Goal: Use online tool/utility: Utilize a website feature to perform a specific function

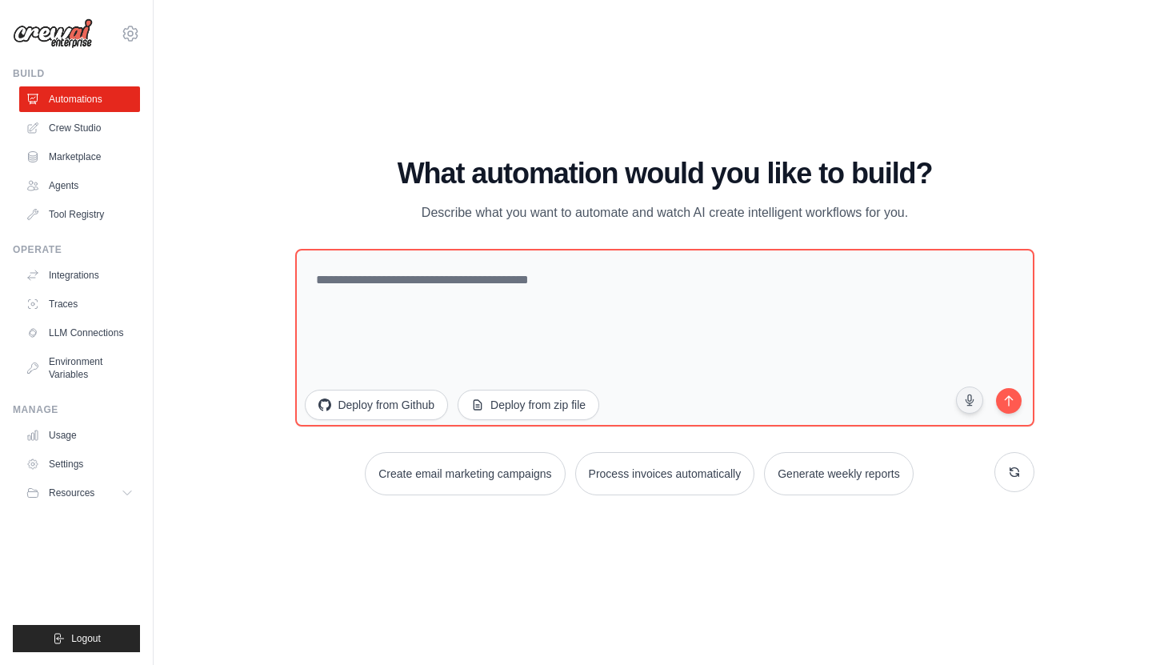
click at [929, 52] on div "WALKTHROUGH See how CrewAI works Try a prompt below to see how CrewAI works, or…" at bounding box center [664, 332] width 971 height 633
click at [69, 132] on link "Crew Studio" at bounding box center [81, 128] width 121 height 26
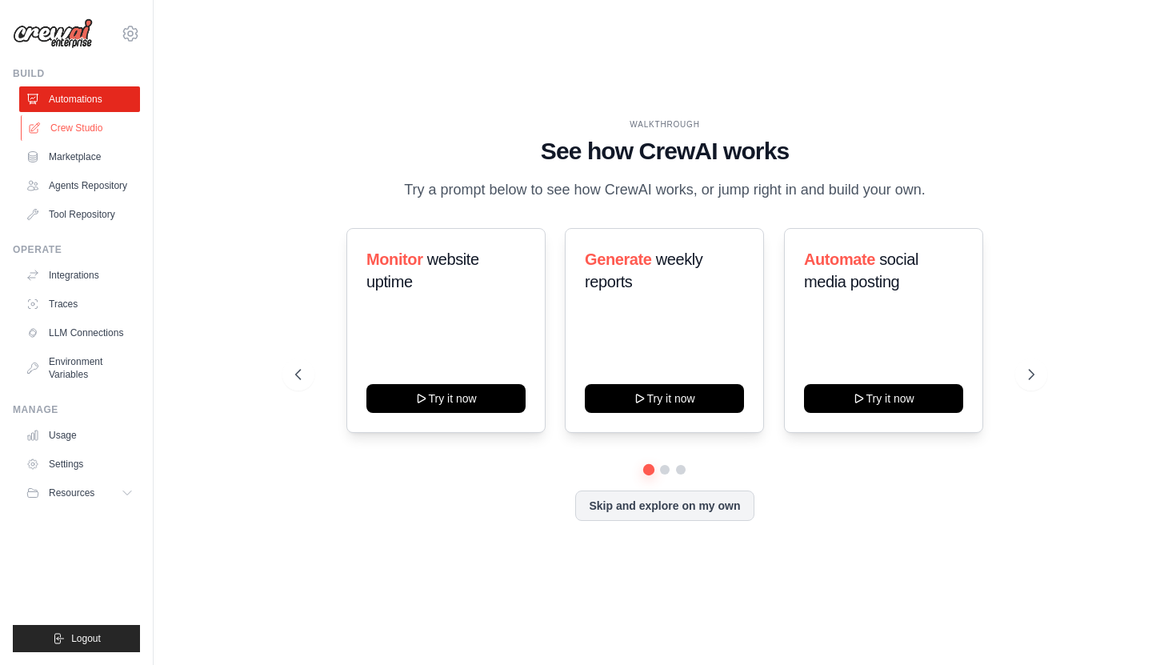
click at [82, 126] on link "Crew Studio" at bounding box center [81, 128] width 121 height 26
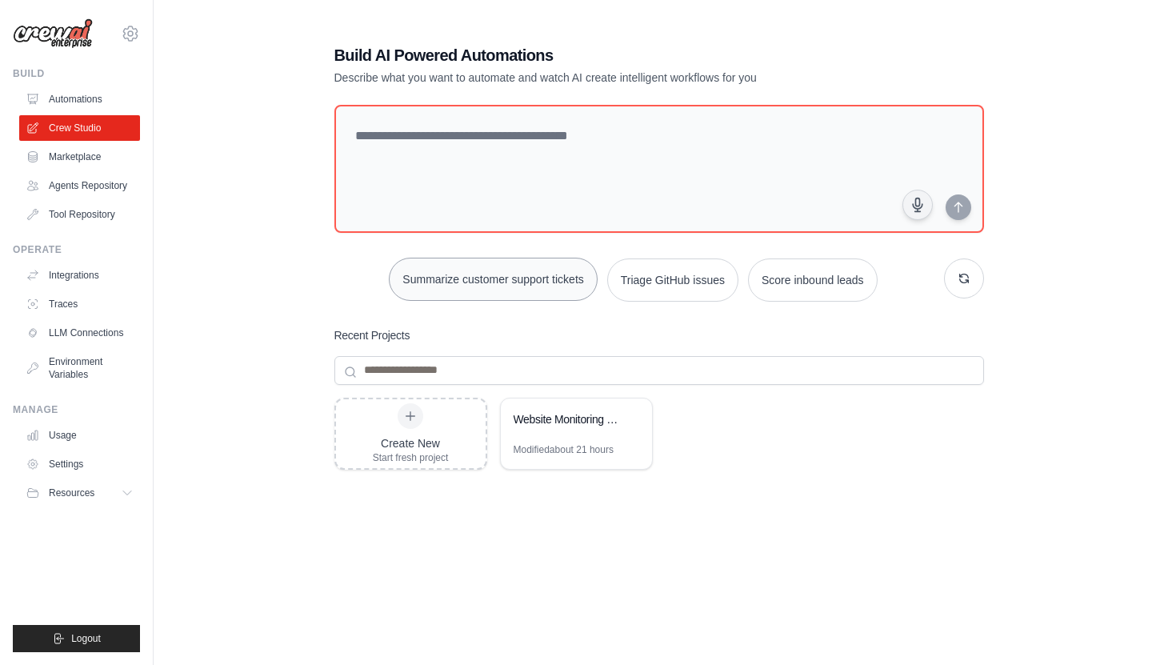
click at [487, 293] on button "Summarize customer support tickets" at bounding box center [493, 279] width 208 height 43
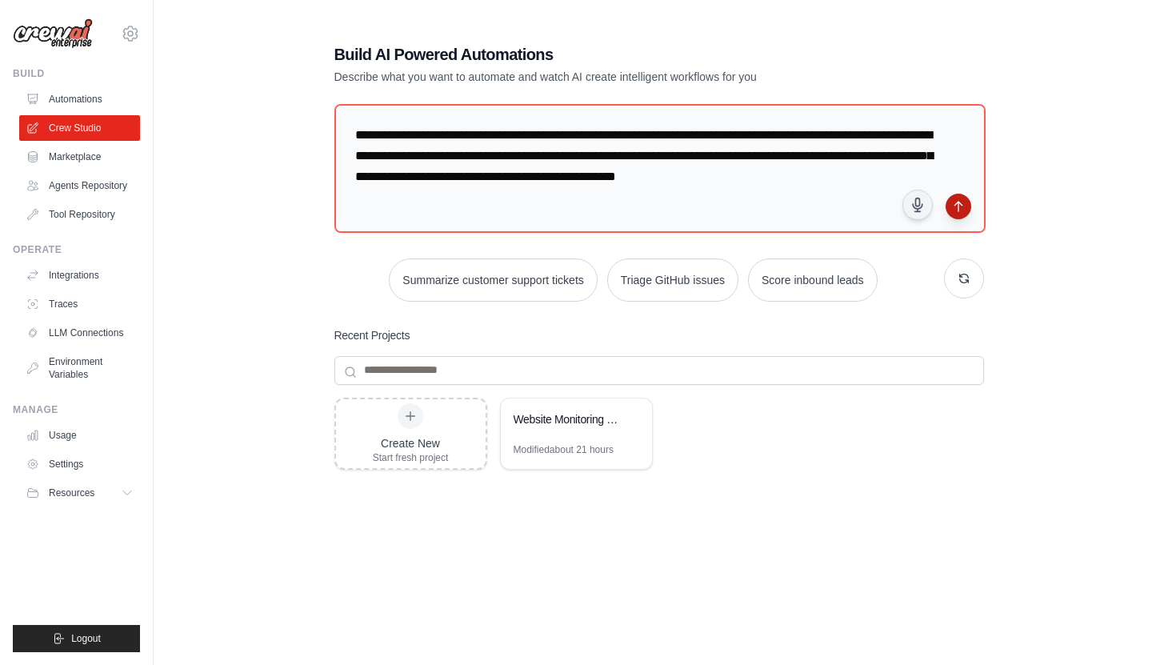
click at [951, 198] on button "submit" at bounding box center [958, 207] width 26 height 26
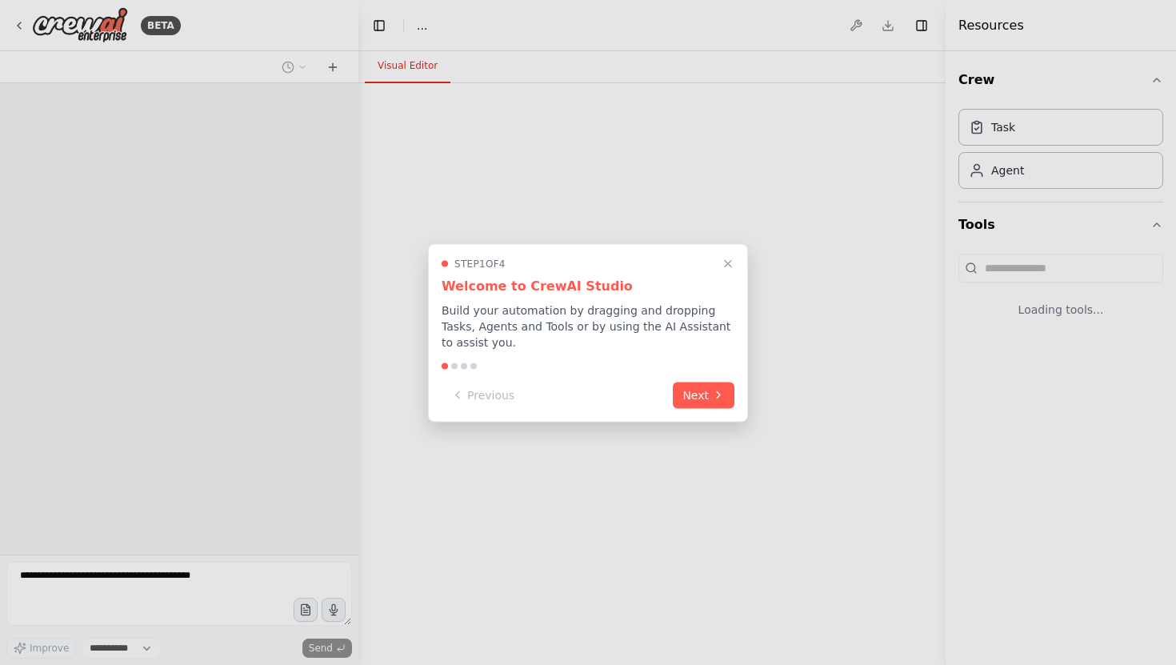
select select "****"
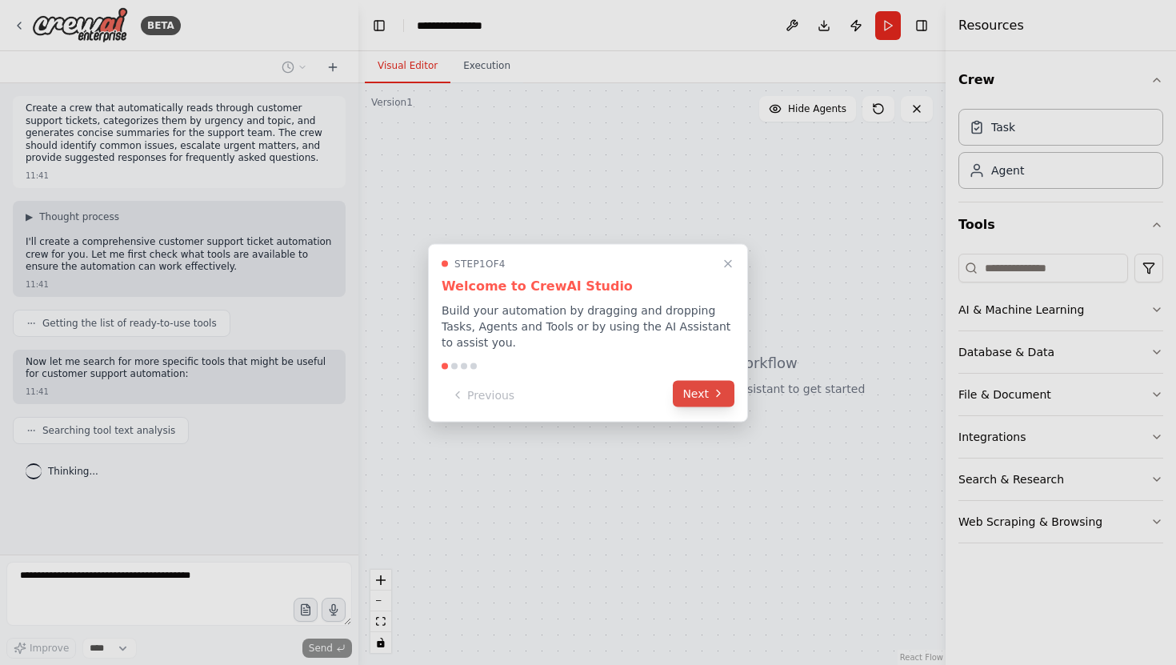
click at [705, 393] on button "Next" at bounding box center [704, 393] width 62 height 26
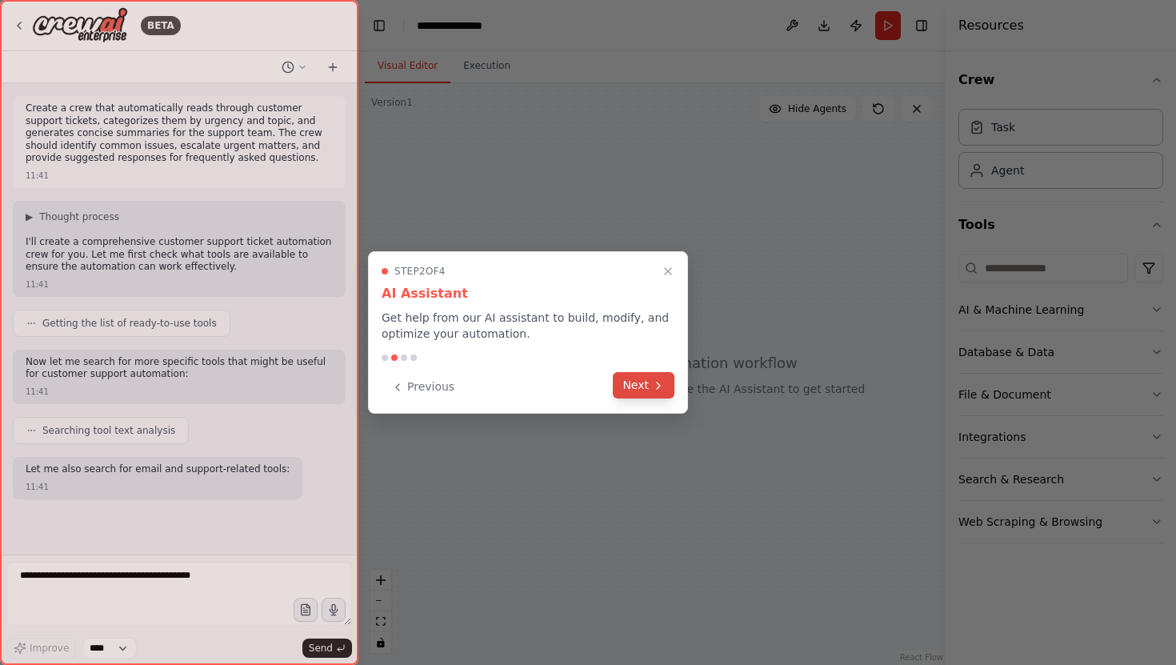
scroll to position [38, 0]
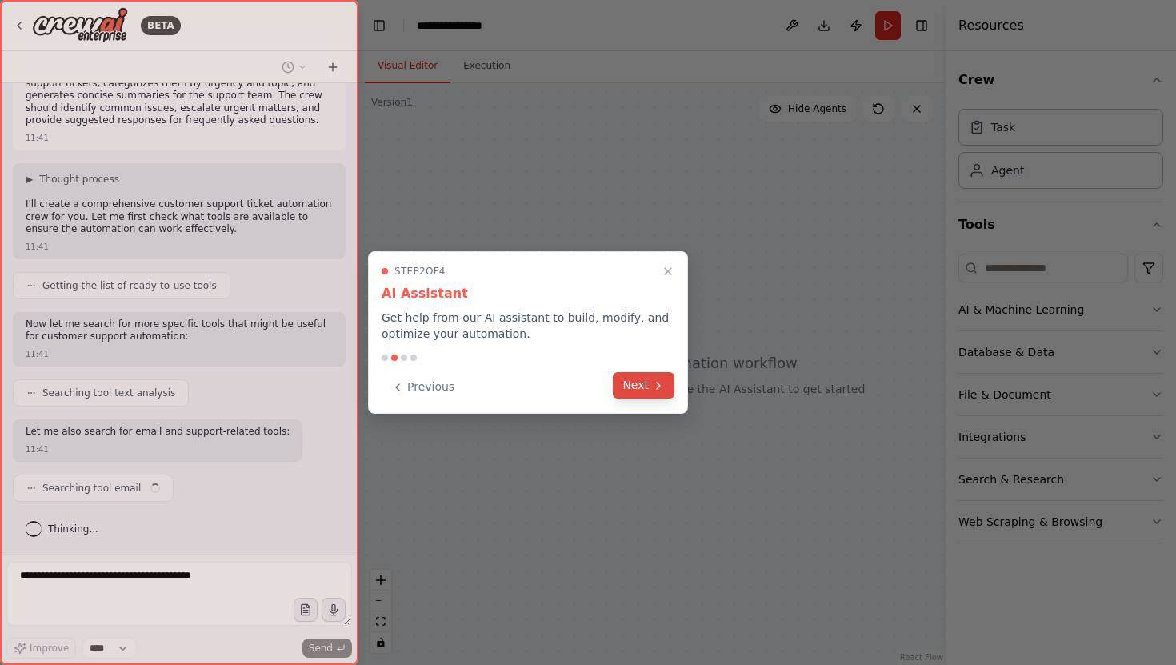
click at [645, 386] on button "Next" at bounding box center [644, 385] width 62 height 26
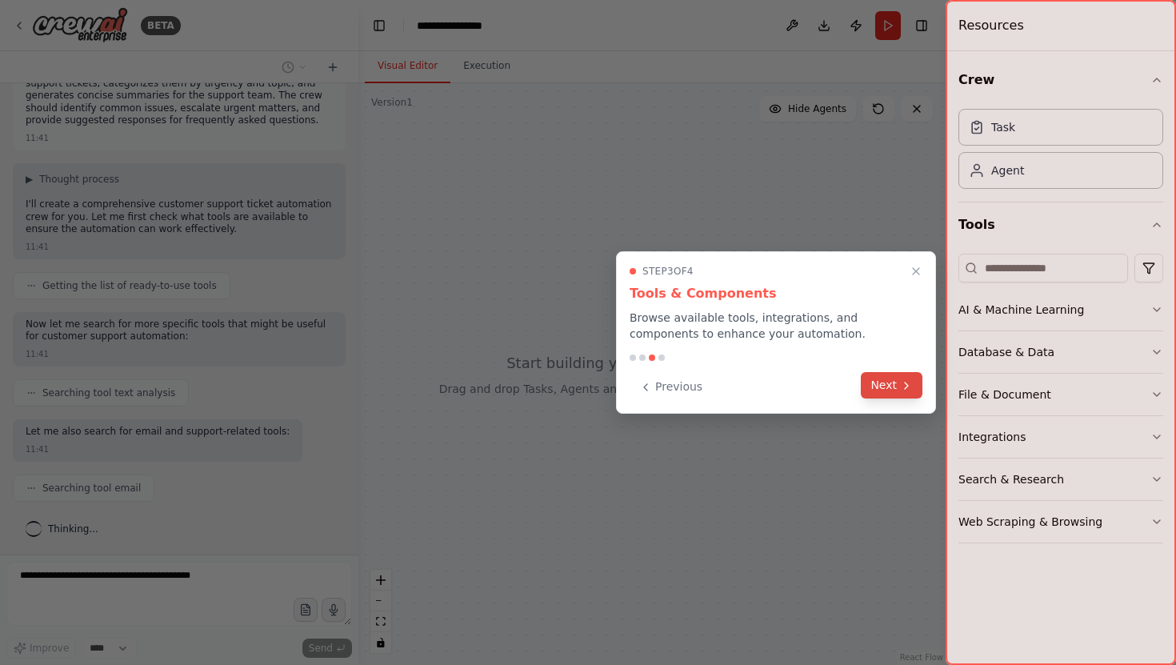
click at [881, 392] on button "Next" at bounding box center [892, 385] width 62 height 26
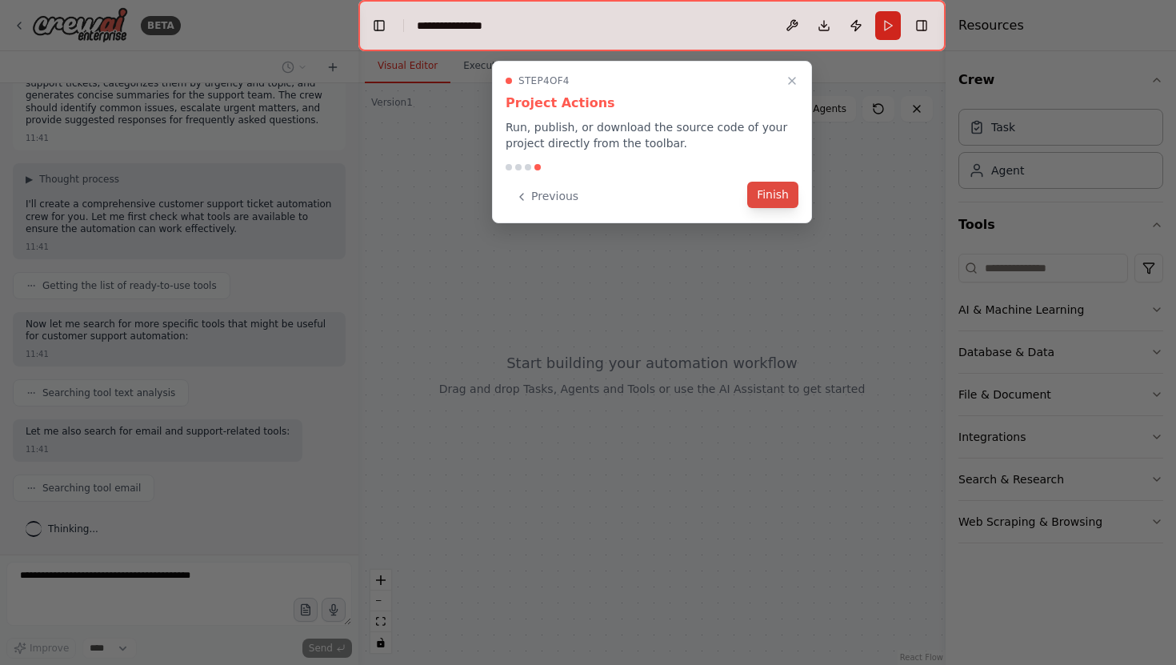
click at [787, 198] on button "Finish" at bounding box center [772, 195] width 51 height 26
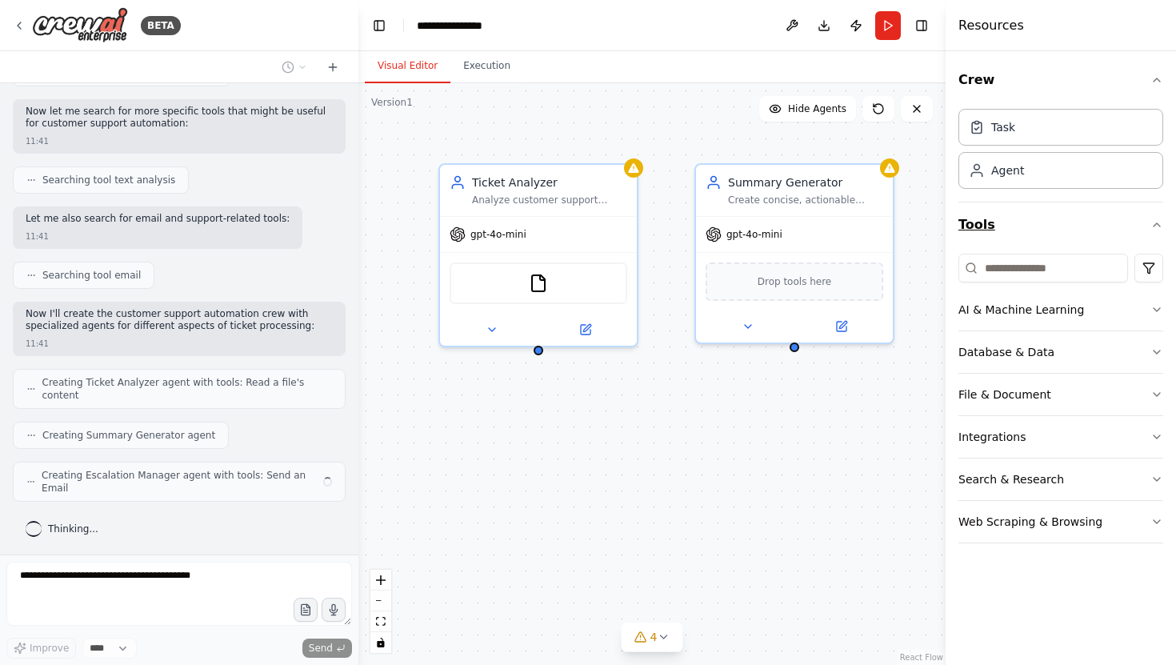
scroll to position [238, 0]
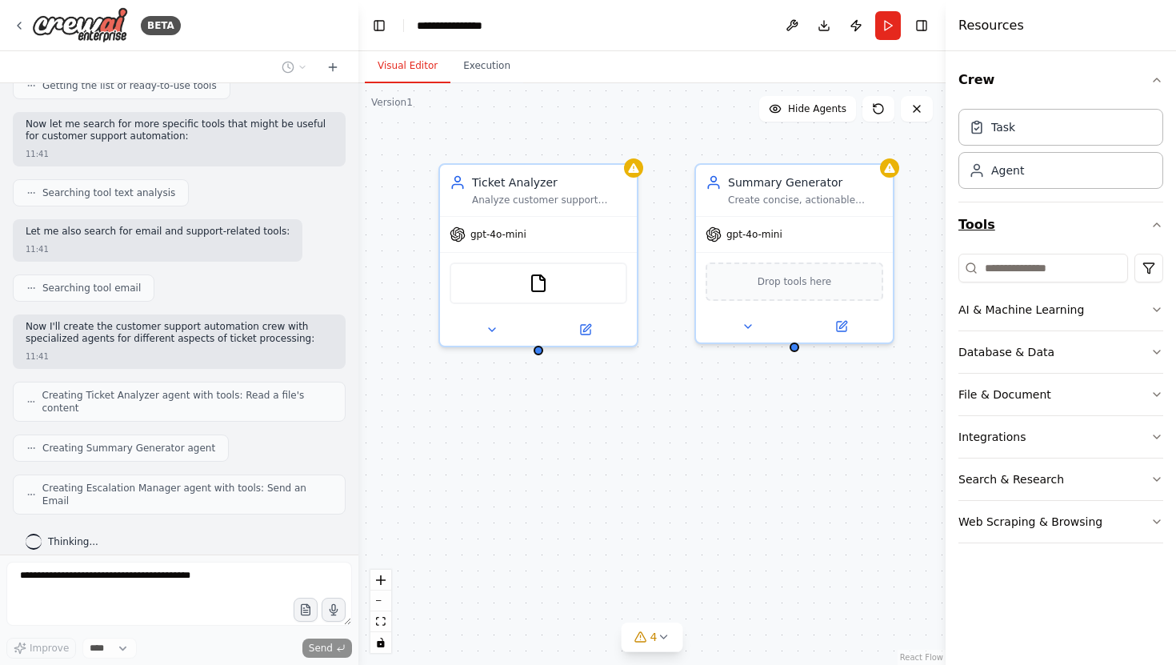
click at [1159, 228] on icon "button" at bounding box center [1156, 224] width 13 height 13
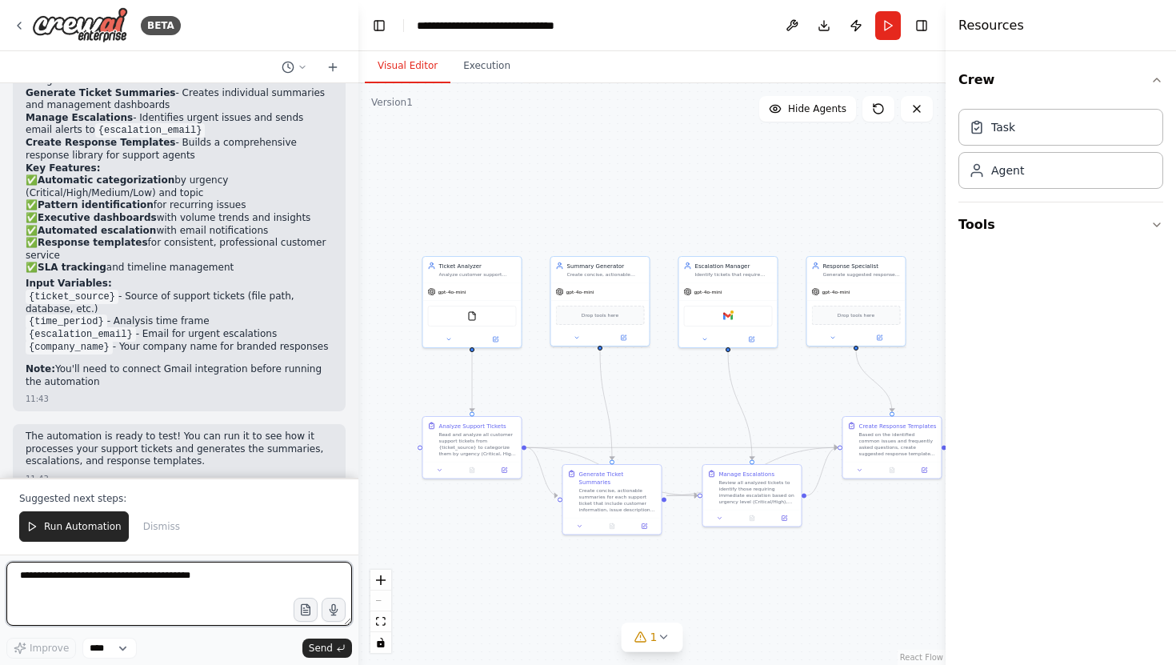
scroll to position [1727, 0]
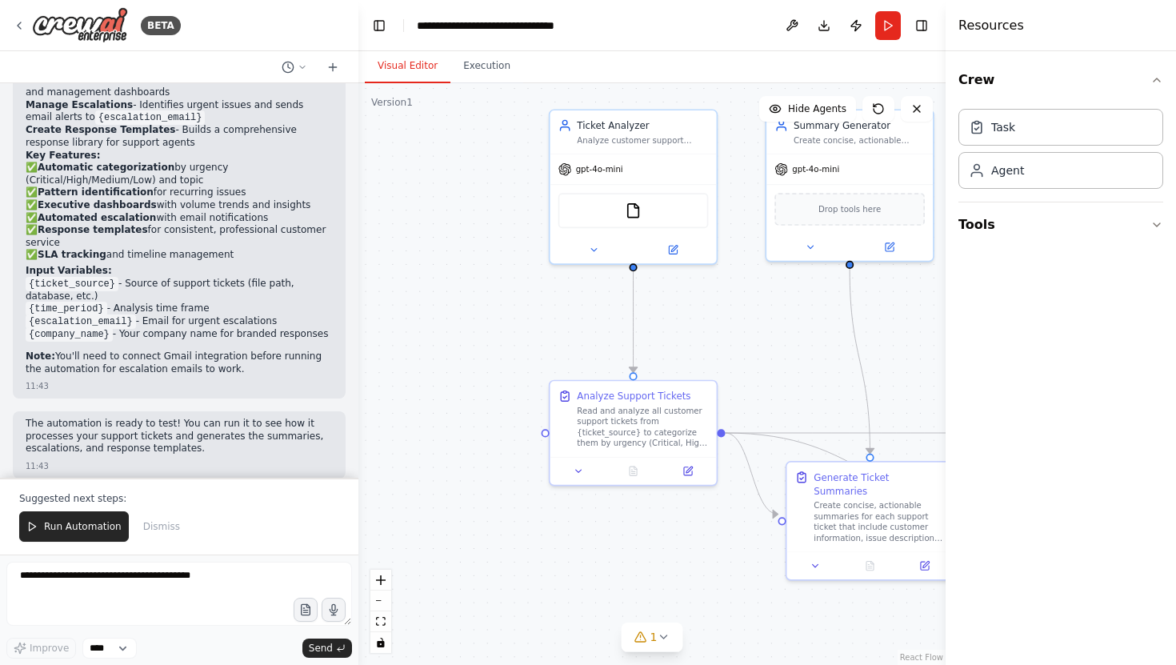
drag, startPoint x: 639, startPoint y: 374, endPoint x: 885, endPoint y: 299, distance: 257.3
click at [886, 299] on div ".deletable-edge-delete-btn { width: 20px; height: 20px; border: 0px solid #ffff…" at bounding box center [651, 373] width 587 height 581
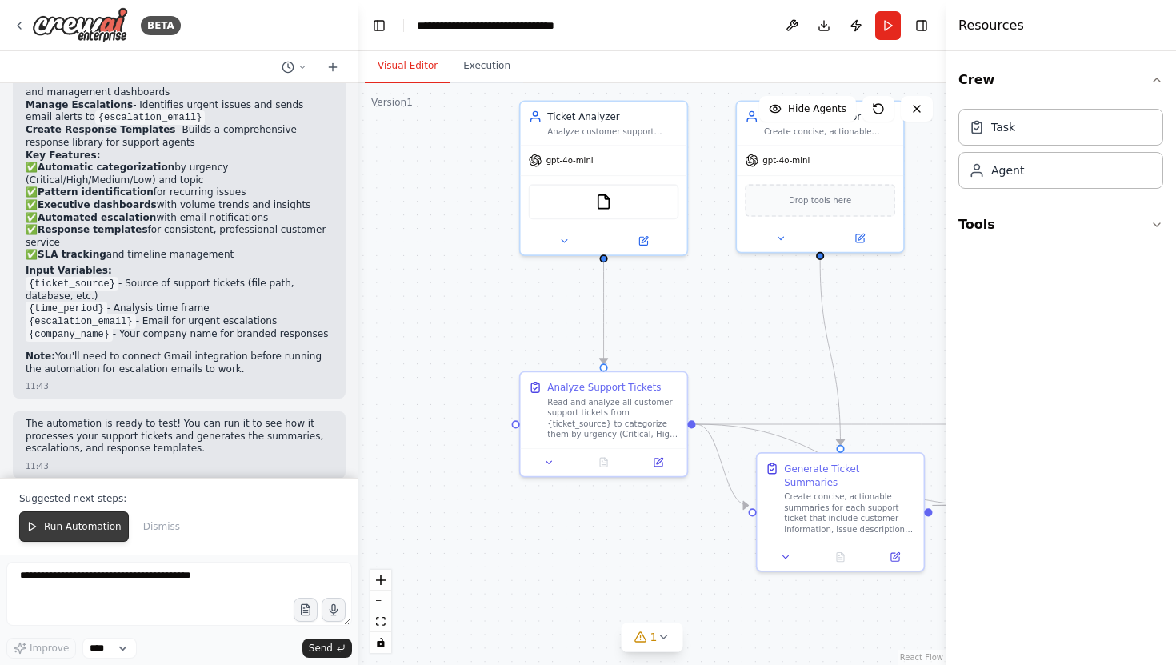
click at [96, 530] on span "Run Automation" at bounding box center [83, 526] width 78 height 13
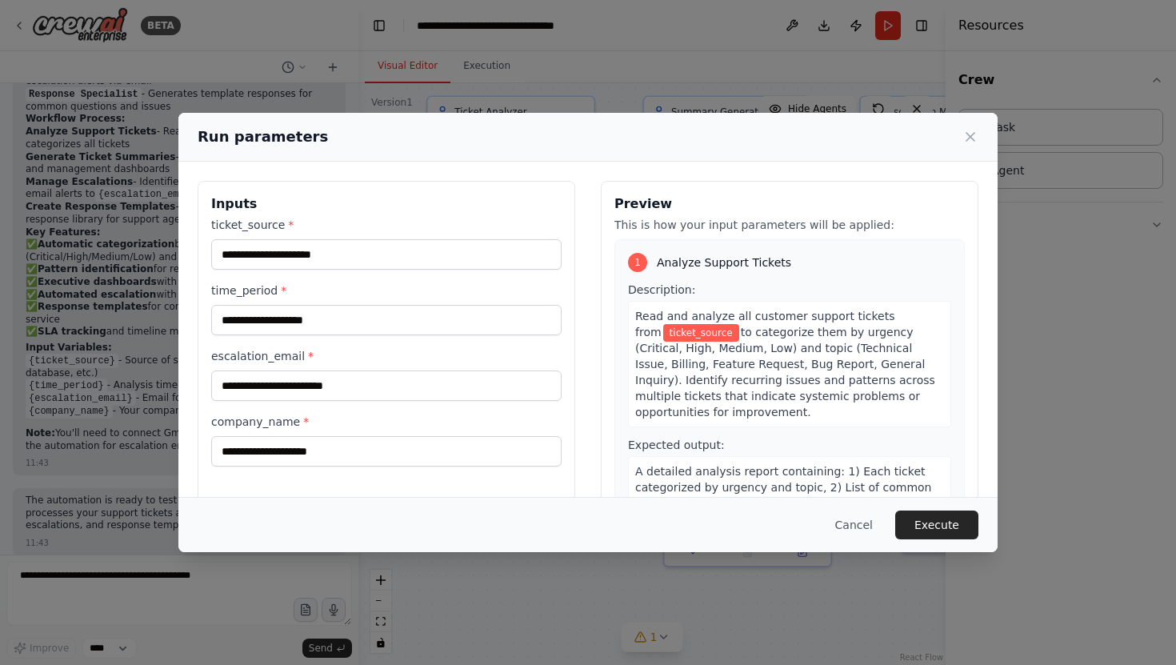
drag, startPoint x: 457, startPoint y: 369, endPoint x: 366, endPoint y: 362, distance: 92.2
click at [365, 363] on body "BETA Create a crew that automatically reads through customer support tickets, c…" at bounding box center [588, 332] width 1176 height 665
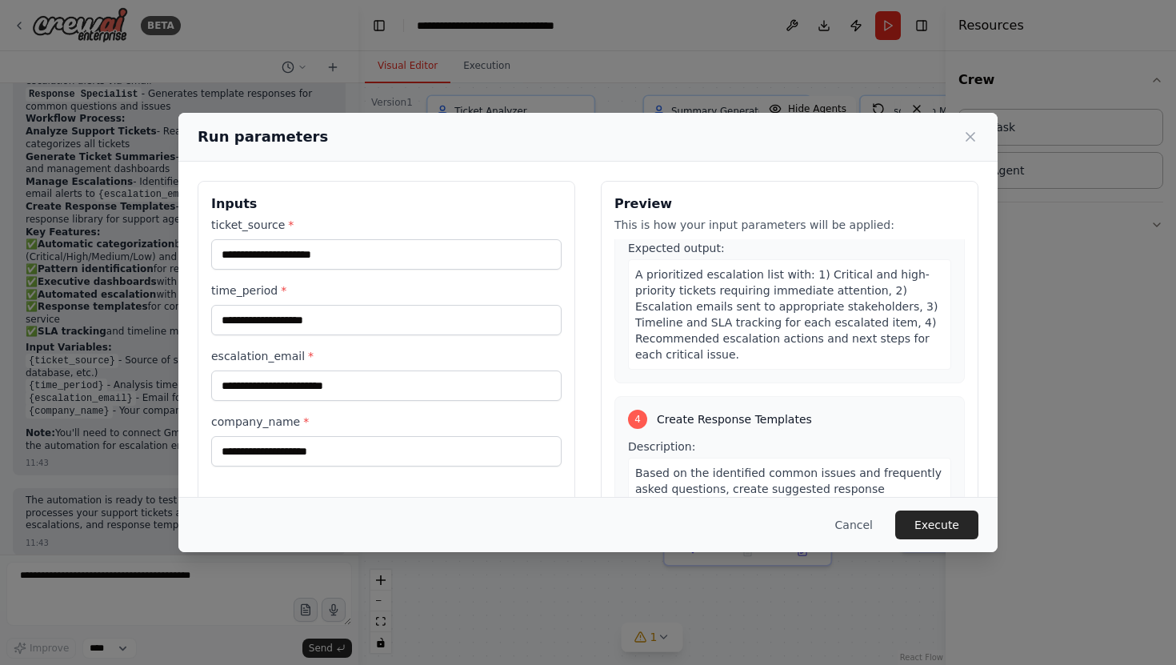
scroll to position [1094, 0]
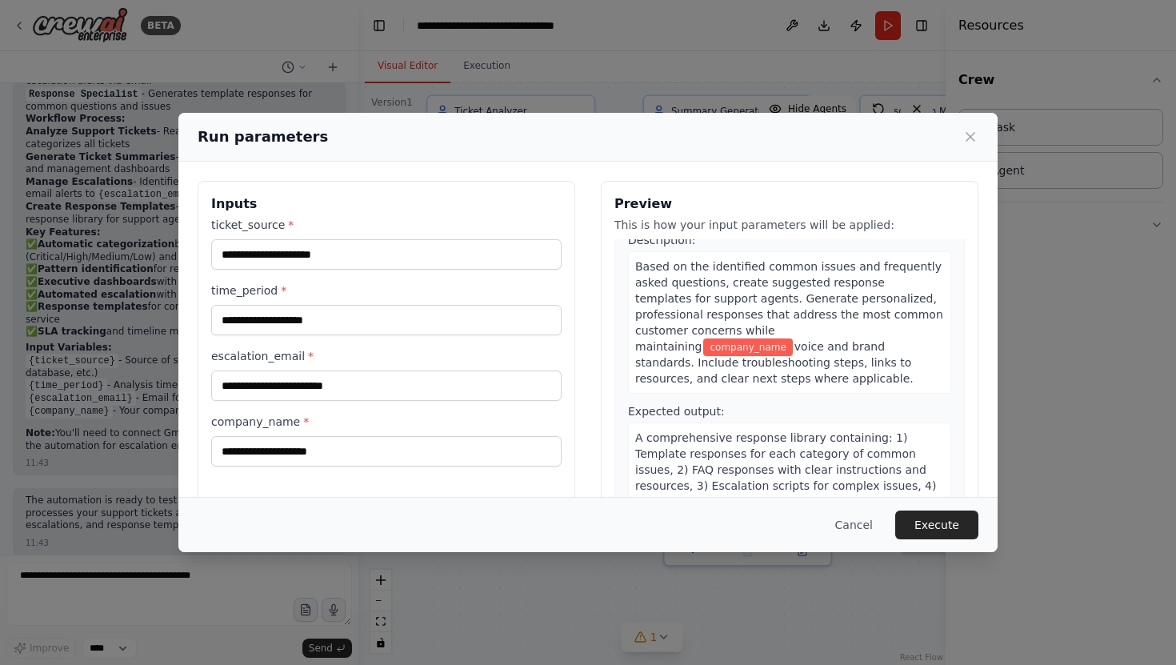
click at [1148, 299] on div "Run parameters Inputs ticket_source * time_period * escalation_email * company_…" at bounding box center [588, 332] width 1176 height 665
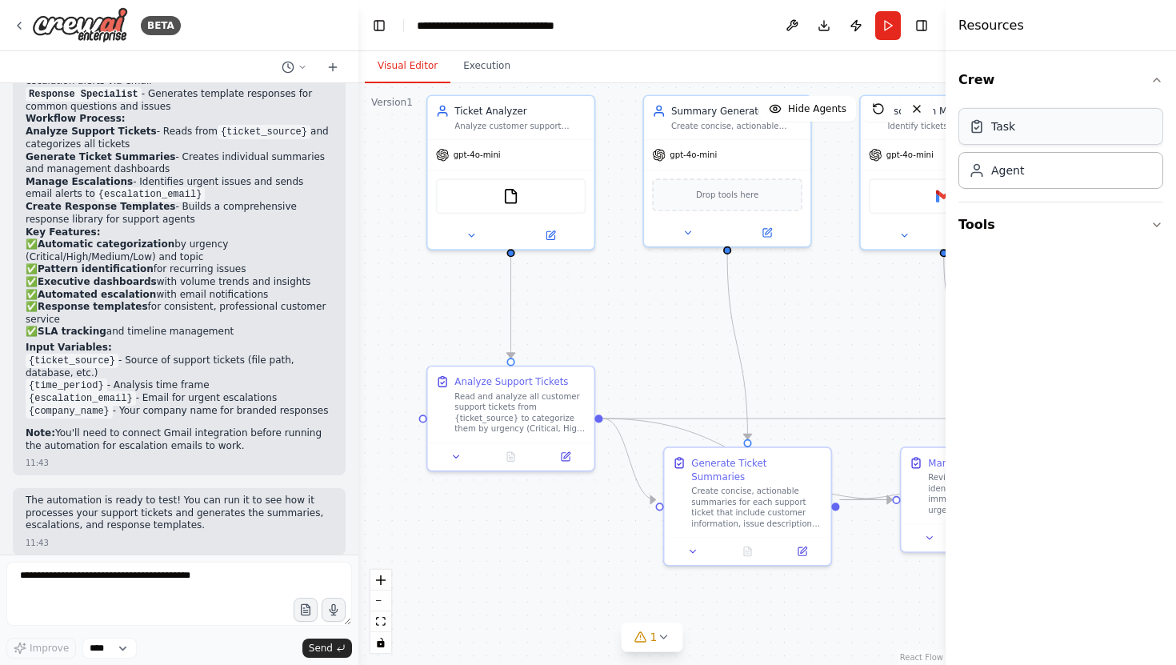
click at [1021, 118] on div "Task" at bounding box center [1060, 126] width 205 height 37
click at [1018, 130] on div "Task" at bounding box center [1060, 126] width 205 height 37
click at [1017, 175] on div "Agent" at bounding box center [1007, 170] width 33 height 16
click at [1019, 128] on div "Task" at bounding box center [1060, 126] width 205 height 37
click at [1019, 182] on div "Agent" at bounding box center [1060, 169] width 205 height 37
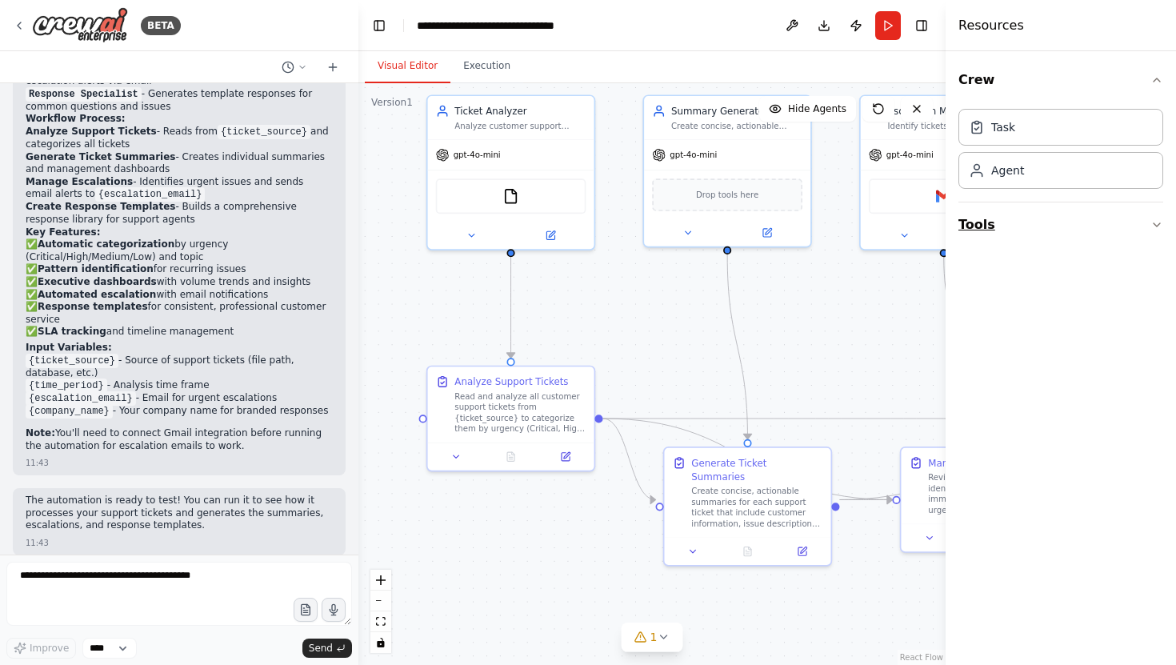
click at [1151, 219] on icon "button" at bounding box center [1156, 224] width 13 height 13
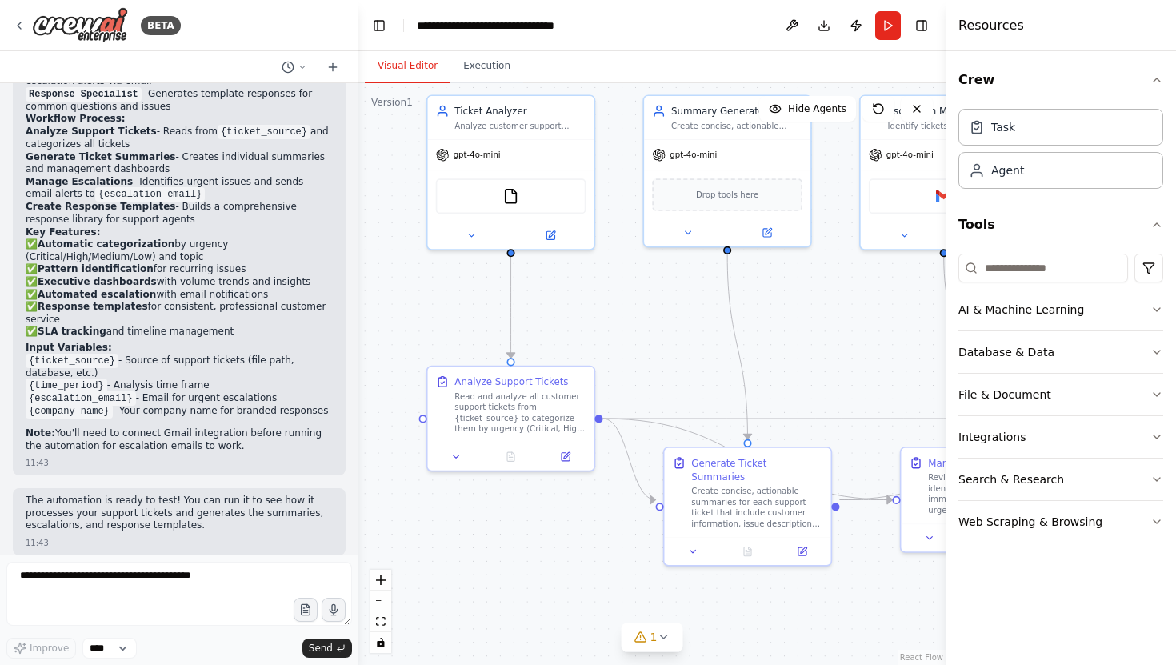
click at [1156, 525] on icon "button" at bounding box center [1156, 521] width 13 height 13
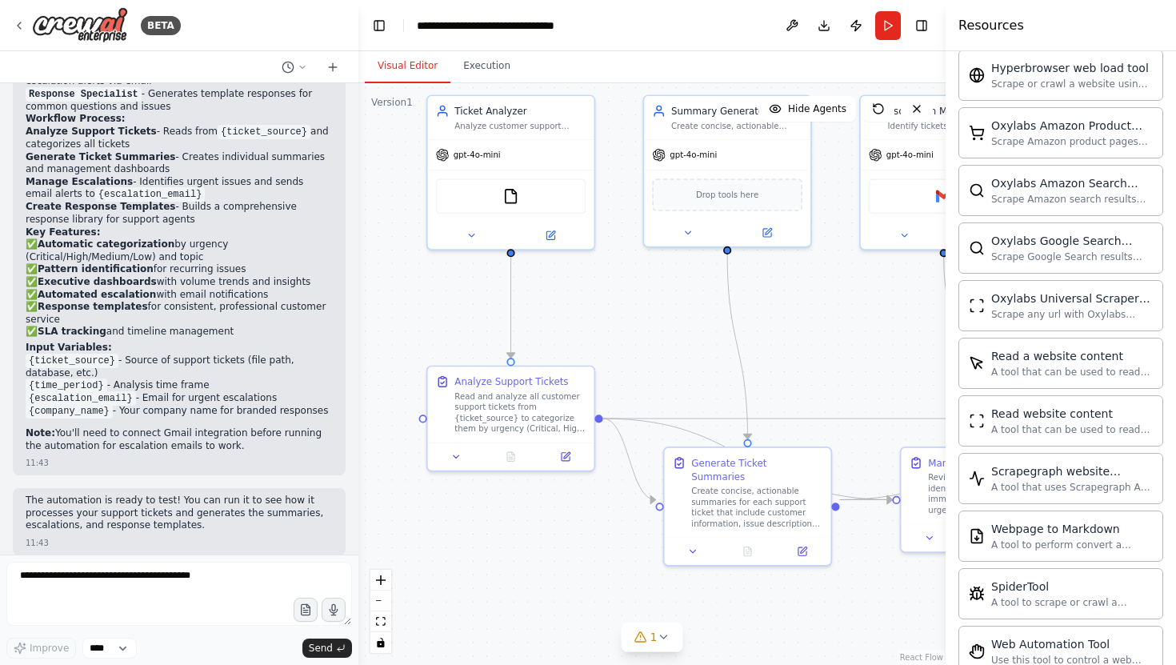
scroll to position [781, 0]
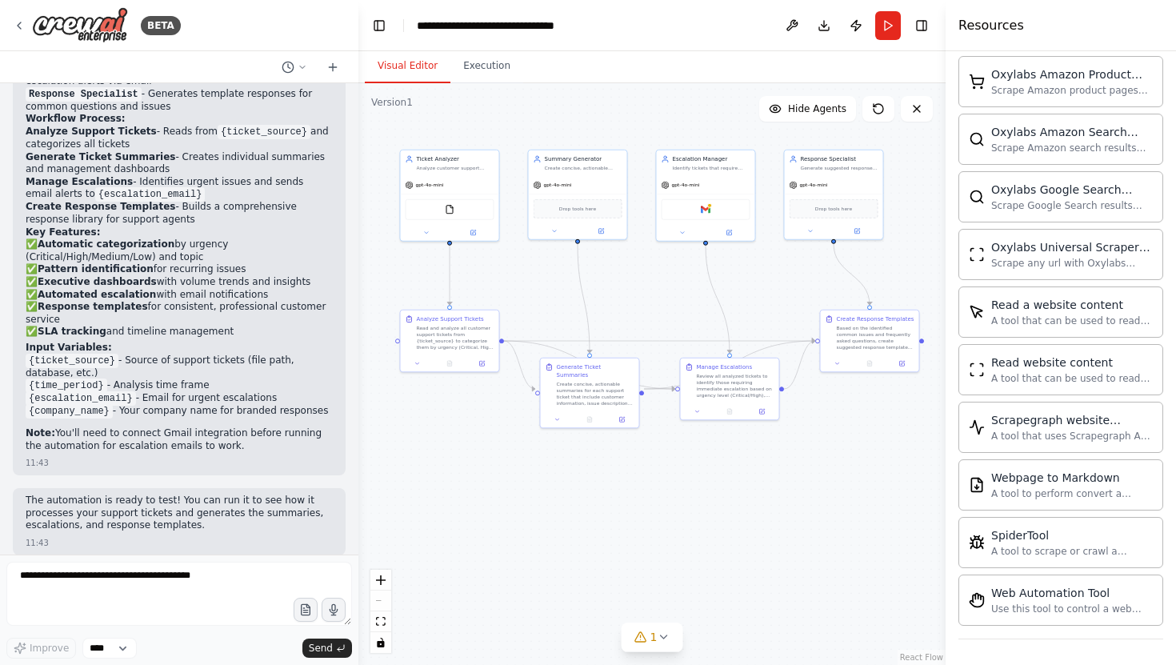
drag, startPoint x: 701, startPoint y: 326, endPoint x: 562, endPoint y: 286, distance: 144.8
click at [562, 286] on div ".deletable-edge-delete-btn { width: 20px; height: 20px; border: 0px solid #ffff…" at bounding box center [651, 373] width 587 height 581
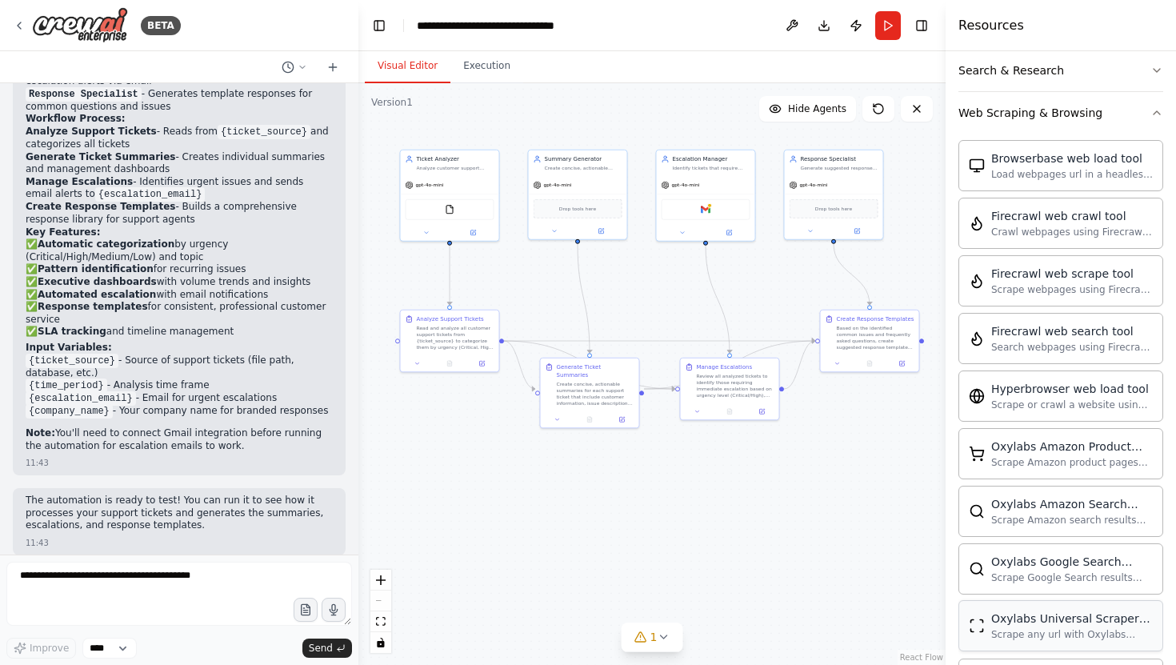
scroll to position [193, 0]
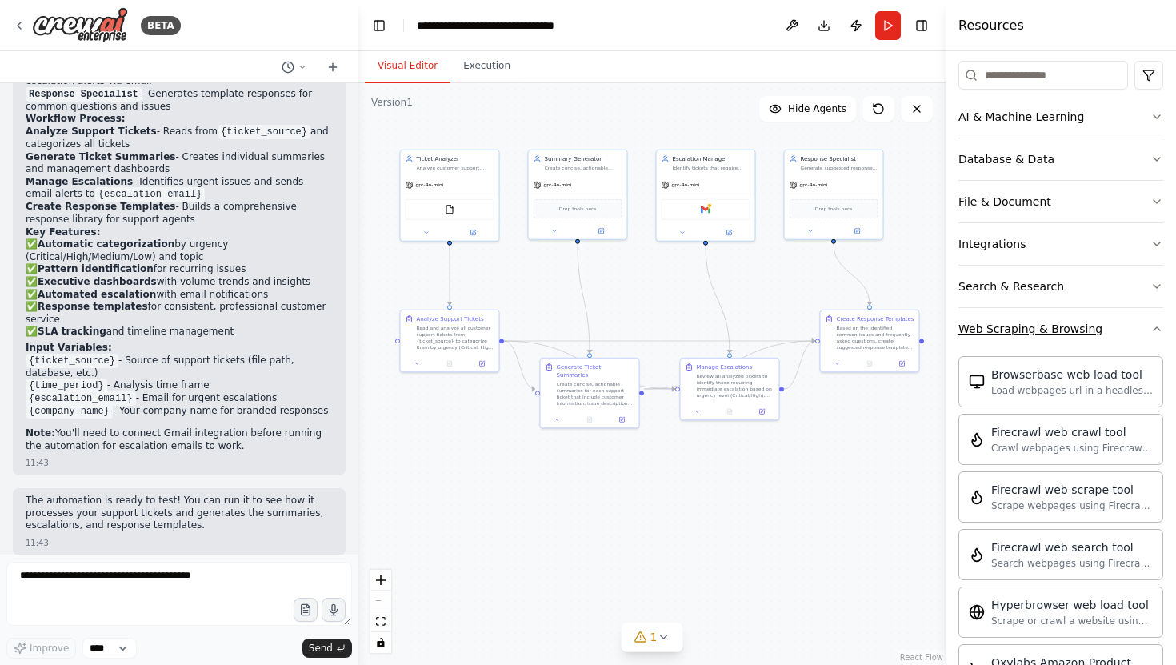
click at [1150, 328] on icon "button" at bounding box center [1156, 328] width 13 height 13
